Goal: Information Seeking & Learning: Learn about a topic

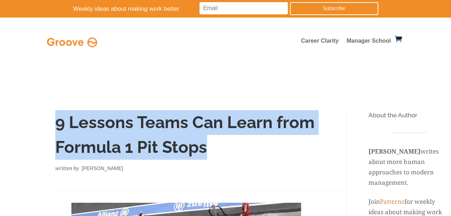
drag, startPoint x: 55, startPoint y: 125, endPoint x: 209, endPoint y: 143, distance: 155.1
click at [209, 143] on h1 "9 Lessons Teams Can Learn from Formula 1 Pit Stops" at bounding box center [186, 136] width 262 height 53
copy h1 "9 Lessons Teams Can Learn from Formula 1 Pit Stops"
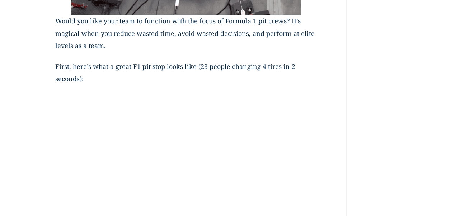
scroll to position [317, 0]
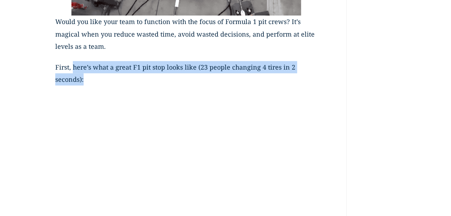
drag, startPoint x: 73, startPoint y: 66, endPoint x: 88, endPoint y: 80, distance: 20.1
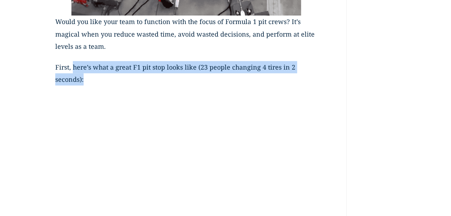
click at [88, 80] on p "First, here’s what a great F1 pit stop looks like (23 people changing 4 tires i…" at bounding box center [186, 77] width 262 height 33
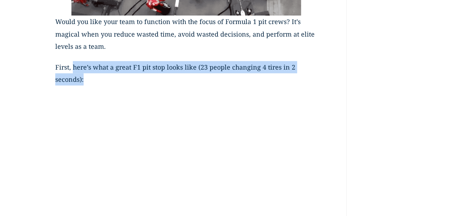
copy p "here’s what a great F1 pit stop looks like (23 people changing 4 tires in 2 sec…"
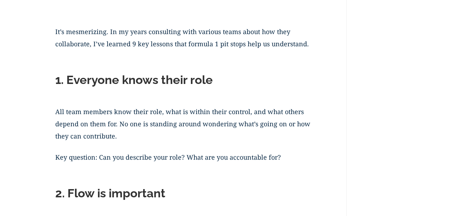
scroll to position [621, 0]
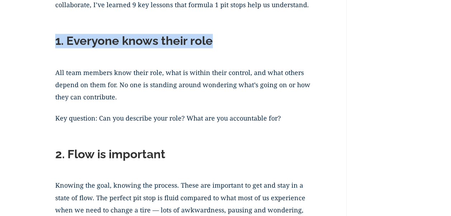
drag, startPoint x: 56, startPoint y: 42, endPoint x: 215, endPoint y: 45, distance: 159.5
click at [215, 45] on h2 "1. Everyone knows their role" at bounding box center [186, 43] width 262 height 18
copy h2 "1. Everyone knows their role"
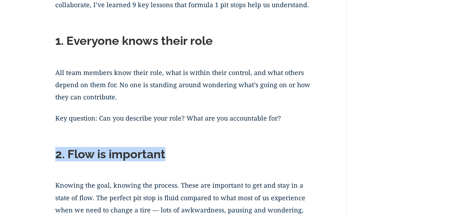
drag, startPoint x: 167, startPoint y: 156, endPoint x: 54, endPoint y: 159, distance: 113.5
copy h2 "2. Flow is important"
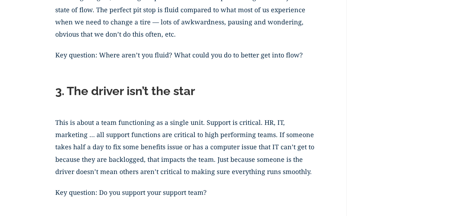
scroll to position [822, 0]
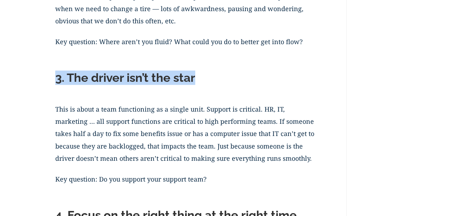
drag, startPoint x: 56, startPoint y: 80, endPoint x: 199, endPoint y: 70, distance: 142.9
copy h2 "3. The driver isn’t the star"
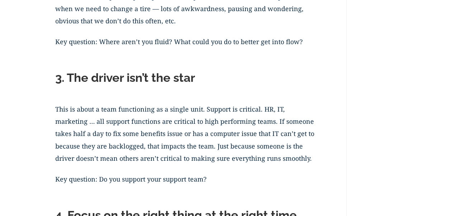
click at [143, 146] on p "This is about a team functioning as a single unit. Support is critical. HR, IT,…" at bounding box center [186, 138] width 262 height 70
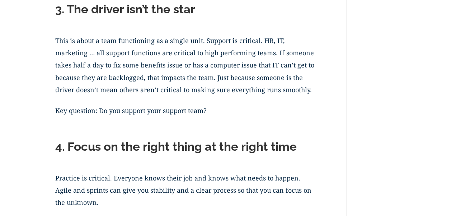
scroll to position [909, 0]
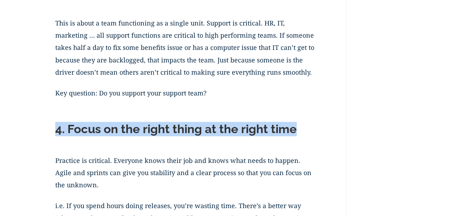
drag, startPoint x: 58, startPoint y: 131, endPoint x: 307, endPoint y: 137, distance: 249.0
click at [307, 137] on h2 "4. Focus on the right thing at the right time" at bounding box center [186, 131] width 262 height 18
copy h2 "4. Focus on the right thing at the right time"
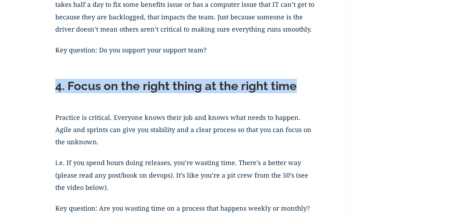
scroll to position [966, 0]
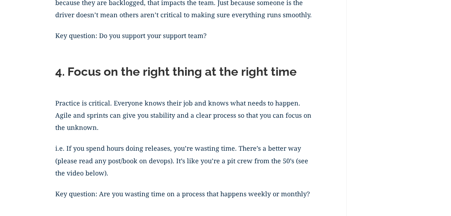
click at [164, 173] on p "i.e. If you spend hours doing releases, you’re wasting time. There’s a better w…" at bounding box center [186, 165] width 262 height 46
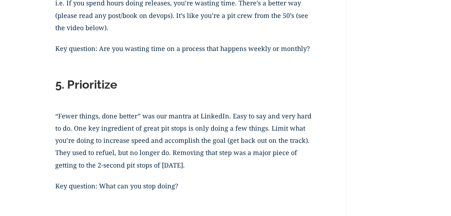
scroll to position [1124, 0]
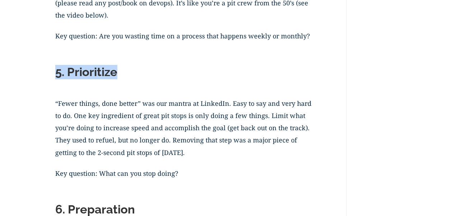
drag, startPoint x: 56, startPoint y: 73, endPoint x: 118, endPoint y: 70, distance: 61.5
click at [118, 70] on h2 "5. Prioritize" at bounding box center [186, 74] width 262 height 18
drag, startPoint x: 118, startPoint y: 70, endPoint x: 168, endPoint y: 112, distance: 65.3
click at [168, 112] on p "“Fewer things, done better” was our mantra at LinkedIn. Easy to say and very ha…" at bounding box center [186, 132] width 262 height 70
drag, startPoint x: 55, startPoint y: 73, endPoint x: 124, endPoint y: 73, distance: 69.0
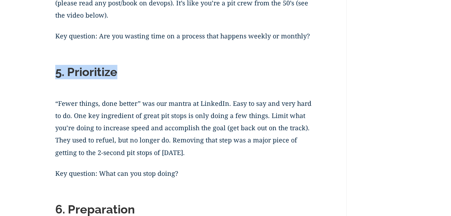
click at [124, 73] on h2 "5. Prioritize" at bounding box center [186, 74] width 262 height 18
copy h2 "5. Prioritize"
click at [92, 148] on p "“Fewer things, done better” was our mantra at LinkedIn. Easy to say and very ha…" at bounding box center [186, 132] width 262 height 70
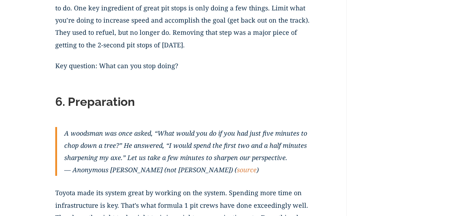
scroll to position [1268, 0]
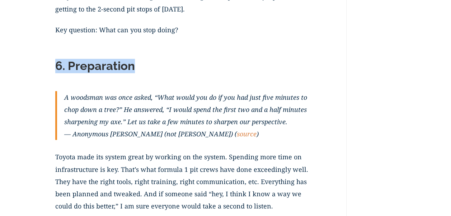
drag, startPoint x: 56, startPoint y: 68, endPoint x: 135, endPoint y: 75, distance: 79.6
click at [135, 75] on h2 "6. Preparation" at bounding box center [186, 68] width 262 height 18
copy h2 "6. Preparation"
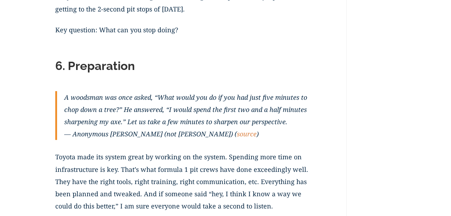
click at [128, 180] on p "Toyota made its system great by working on the system. Spending more time on in…" at bounding box center [186, 186] width 262 height 70
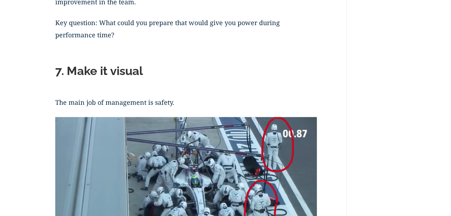
scroll to position [1512, 0]
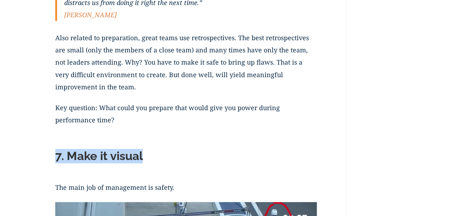
drag, startPoint x: 55, startPoint y: 154, endPoint x: 166, endPoint y: 160, distance: 110.8
click at [166, 160] on h2 "7. Make it visual" at bounding box center [186, 158] width 262 height 18
copy h2 "7. Make it visual"
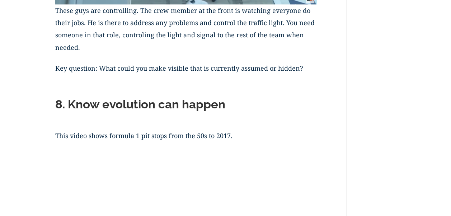
scroll to position [1857, 0]
click at [59, 105] on h2 "8. Know evolution can happen" at bounding box center [186, 106] width 262 height 18
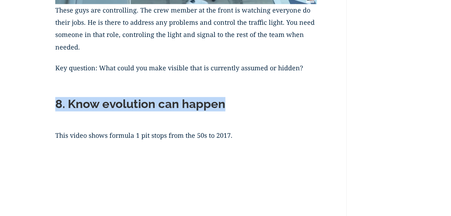
drag, startPoint x: 56, startPoint y: 105, endPoint x: 232, endPoint y: 110, distance: 176.4
click at [232, 110] on h2 "8. Know evolution can happen" at bounding box center [186, 106] width 262 height 18
copy h2 "8. Know evolution can happen"
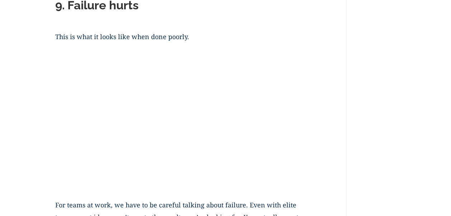
scroll to position [2388, 0]
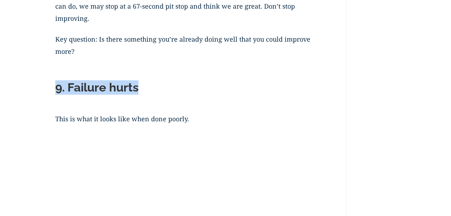
drag, startPoint x: 56, startPoint y: 88, endPoint x: 147, endPoint y: 89, distance: 90.5
click at [147, 89] on h2 "9. Failure hurts" at bounding box center [186, 89] width 262 height 18
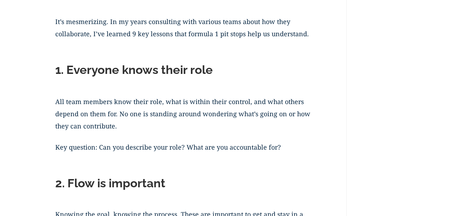
scroll to position [601, 0]
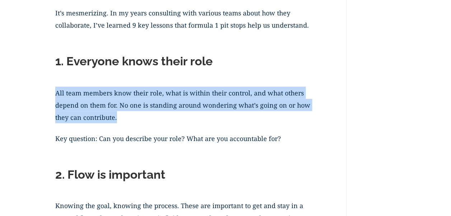
drag, startPoint x: 57, startPoint y: 93, endPoint x: 124, endPoint y: 112, distance: 70.0
click at [124, 112] on p "All team members know their role, what is within their control, and what others…" at bounding box center [186, 110] width 262 height 46
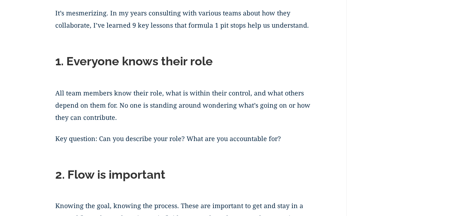
click at [101, 182] on h2 "2. Flow is important" at bounding box center [186, 176] width 262 height 18
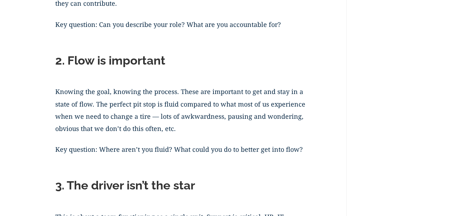
scroll to position [716, 0]
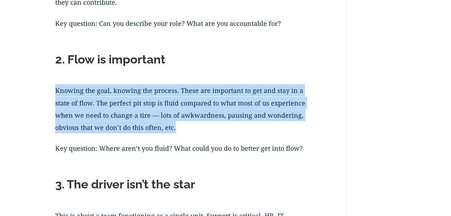
drag, startPoint x: 52, startPoint y: 91, endPoint x: 181, endPoint y: 136, distance: 136.3
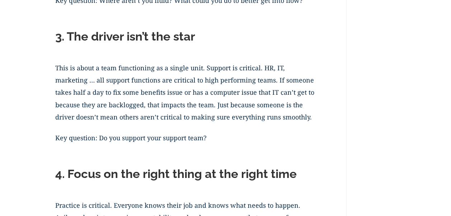
scroll to position [885, 0]
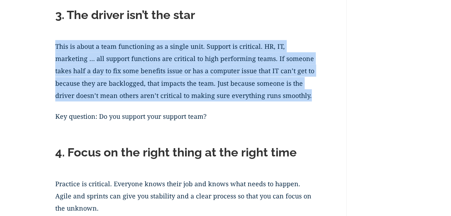
drag, startPoint x: 55, startPoint y: 45, endPoint x: 292, endPoint y: 98, distance: 242.8
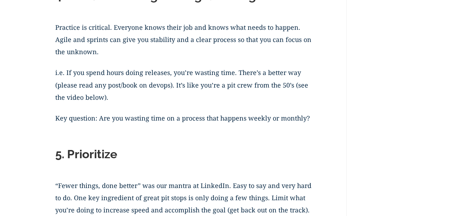
scroll to position [994, 0]
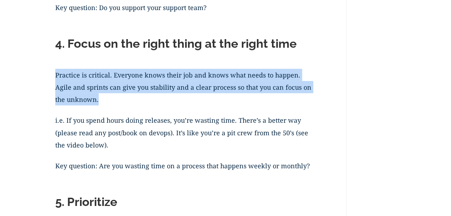
drag, startPoint x: 57, startPoint y: 76, endPoint x: 103, endPoint y: 109, distance: 56.8
click at [103, 109] on p "Practice is critical. Everyone knows their job and knows what needs to happen. …" at bounding box center [186, 92] width 262 height 46
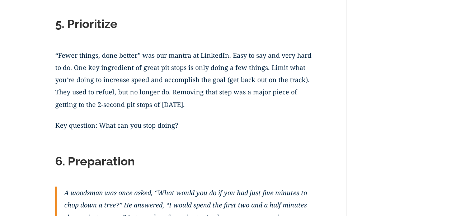
scroll to position [1168, 0]
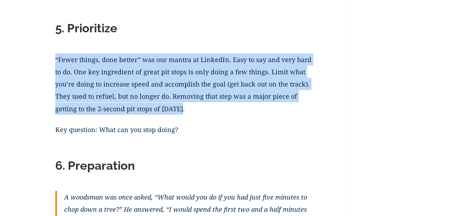
drag, startPoint x: 55, startPoint y: 58, endPoint x: 193, endPoint y: 107, distance: 146.8
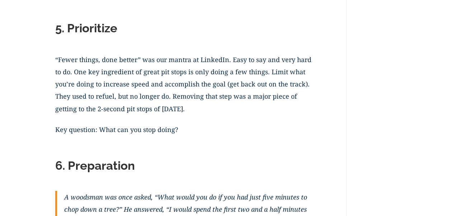
click at [228, 174] on h2 "6. Preparation" at bounding box center [186, 168] width 262 height 18
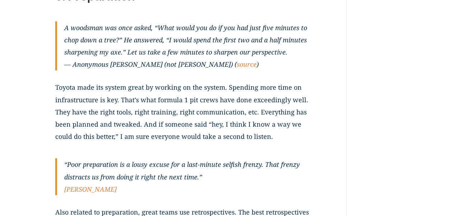
scroll to position [1320, 0]
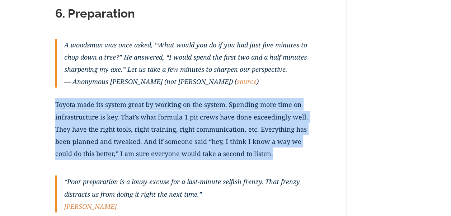
drag, startPoint x: 57, startPoint y: 106, endPoint x: 263, endPoint y: 154, distance: 211.3
click at [263, 154] on p "Toyota made its system great by working on the system. Spending more time on in…" at bounding box center [186, 133] width 262 height 70
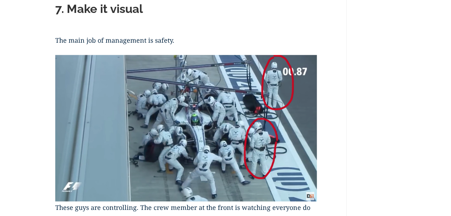
scroll to position [1664, 0]
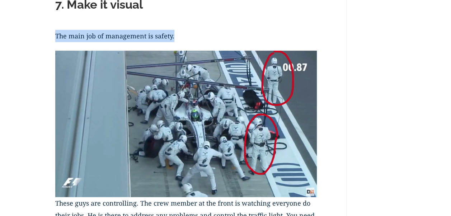
drag, startPoint x: 56, startPoint y: 34, endPoint x: 183, endPoint y: 40, distance: 127.3
click at [183, 40] on p "The main job of management is safety." at bounding box center [186, 40] width 262 height 21
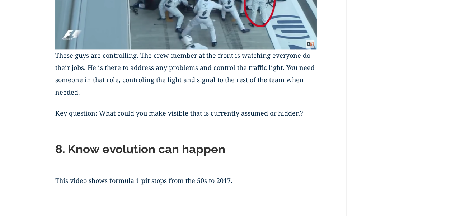
scroll to position [1807, 0]
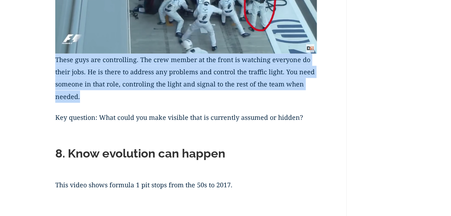
drag, startPoint x: 55, startPoint y: 58, endPoint x: 166, endPoint y: 103, distance: 119.5
click at [166, 103] on p "These guys are controlling. The crew member at the front is watching everyone d…" at bounding box center [186, 83] width 262 height 58
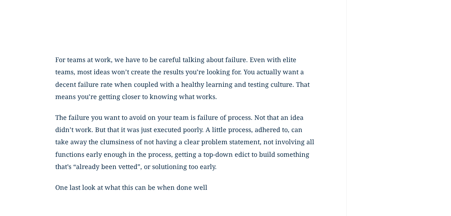
scroll to position [2616, 0]
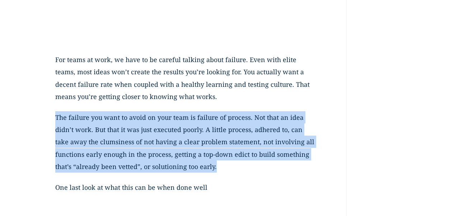
drag, startPoint x: 56, startPoint y: 119, endPoint x: 218, endPoint y: 171, distance: 170.3
click at [218, 171] on p "The failure you want to avoid on your team is failure of process. Not that an i…" at bounding box center [186, 146] width 262 height 70
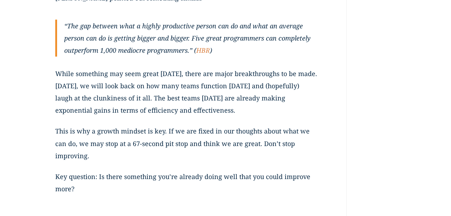
scroll to position [2246, 0]
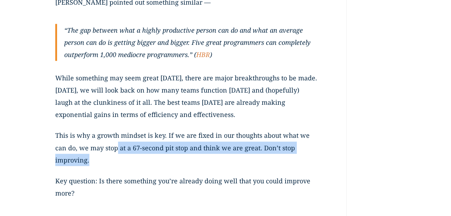
drag, startPoint x: 91, startPoint y: 159, endPoint x: 117, endPoint y: 150, distance: 27.9
click at [117, 150] on p "This is why a growth mindset is key. If we are fixed in our thoughts about what…" at bounding box center [186, 152] width 262 height 46
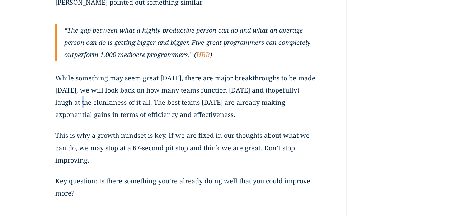
drag, startPoint x: 117, startPoint y: 150, endPoint x: 76, endPoint y: 98, distance: 66.5
click at [76, 98] on p "While something may seem great [DATE], there are major breakthroughs to be made…" at bounding box center [186, 101] width 262 height 58
click at [205, 113] on p "While something may seem great [DATE], there are major breakthroughs to be made…" at bounding box center [186, 101] width 262 height 58
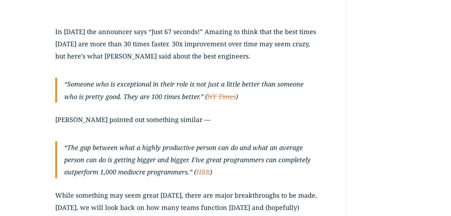
scroll to position [2125, 0]
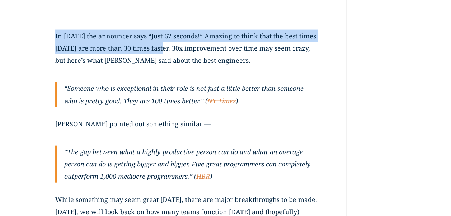
drag, startPoint x: 166, startPoint y: 48, endPoint x: 52, endPoint y: 38, distance: 114.3
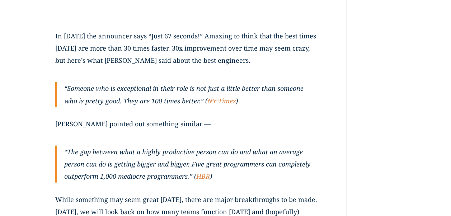
click at [177, 88] on p "“Someone who is exceptional in their role is not just a little better than some…" at bounding box center [190, 94] width 253 height 24
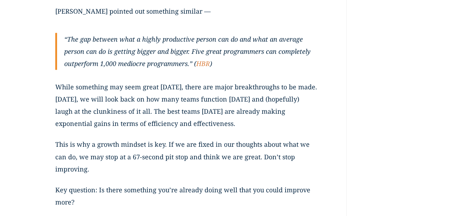
scroll to position [2240, 0]
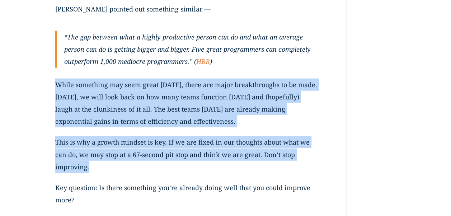
drag, startPoint x: 56, startPoint y: 84, endPoint x: 100, endPoint y: 168, distance: 94.9
click at [179, 134] on p "While something may seem great [DATE], there are major breakthroughs to be made…" at bounding box center [186, 108] width 262 height 58
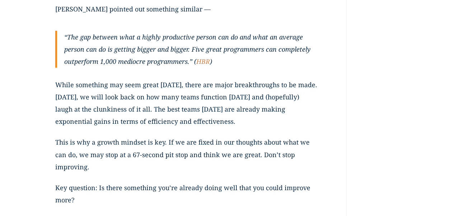
drag, startPoint x: 172, startPoint y: 123, endPoint x: 53, endPoint y: 78, distance: 127.7
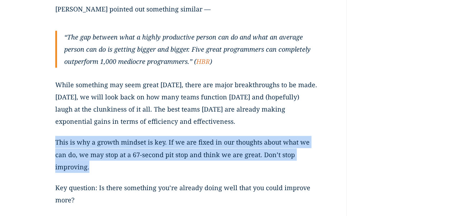
drag, startPoint x: 55, startPoint y: 144, endPoint x: 91, endPoint y: 168, distance: 44.0
